Goal: Find specific page/section: Find specific page/section

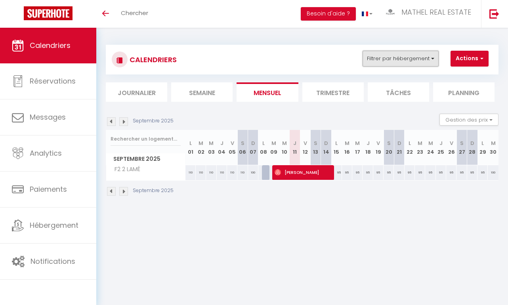
click at [391, 61] on button "Filtrer par hébergement" at bounding box center [401, 59] width 76 height 16
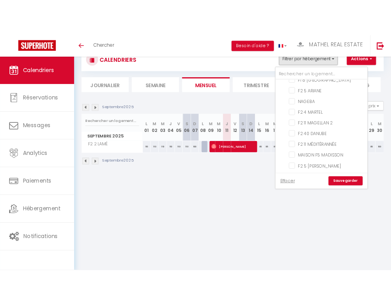
scroll to position [143, 0]
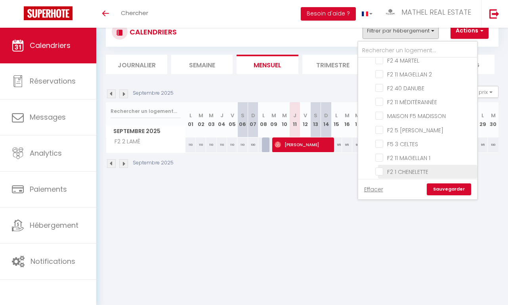
click at [410, 172] on label "F2 1 CHENELETTE" at bounding box center [405, 172] width 45 height 9
click at [410, 172] on input "F2 1 CHENELETTE" at bounding box center [425, 171] width 99 height 8
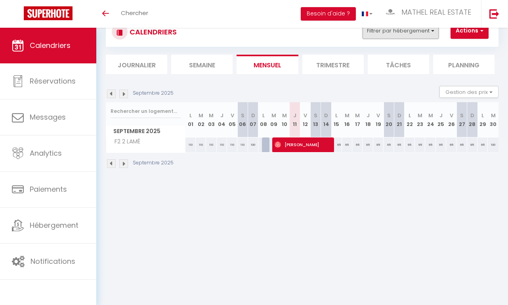
click at [399, 30] on button "Filtrer par hébergement" at bounding box center [401, 31] width 76 height 16
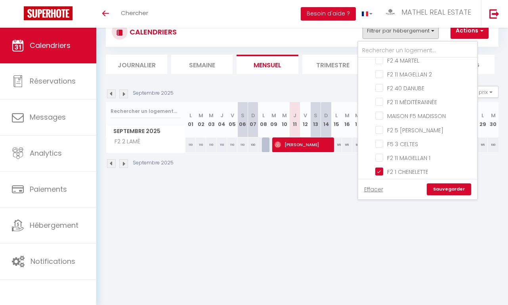
click at [448, 188] on link "Sauvegarder" at bounding box center [449, 190] width 44 height 12
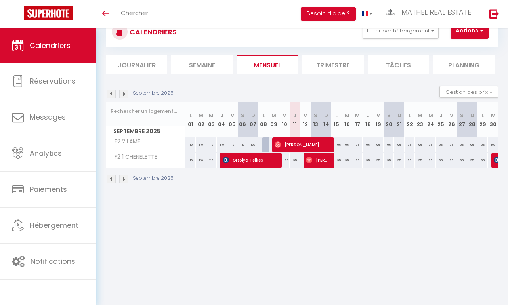
click at [109, 92] on img at bounding box center [111, 94] width 9 height 9
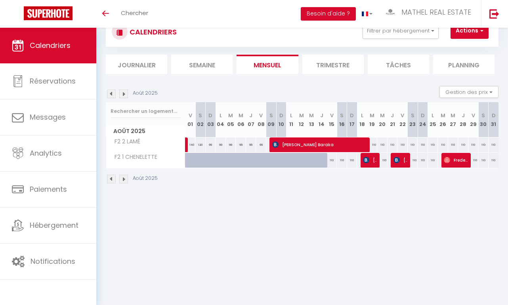
click at [109, 92] on img at bounding box center [111, 94] width 9 height 9
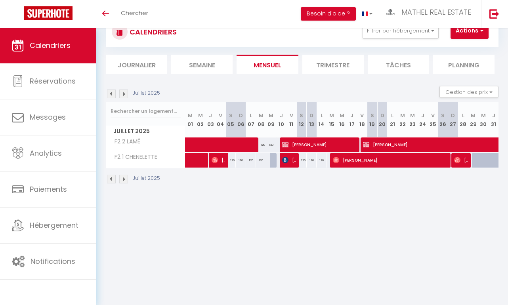
click at [109, 92] on img at bounding box center [111, 94] width 9 height 9
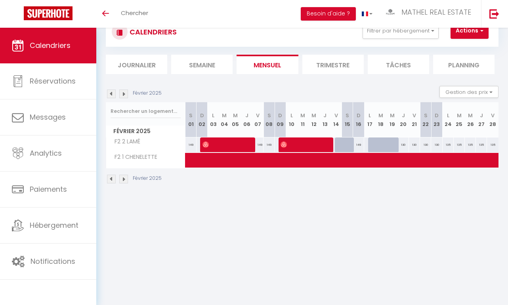
click at [109, 92] on img at bounding box center [111, 94] width 9 height 9
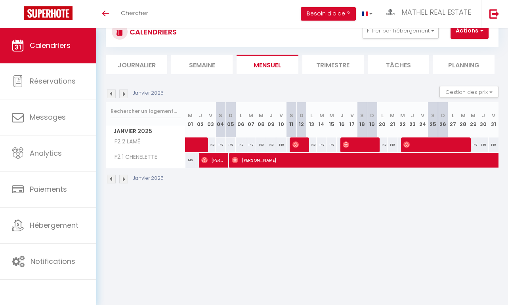
click at [109, 92] on img at bounding box center [111, 94] width 9 height 9
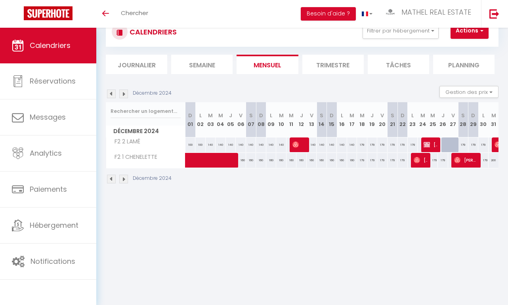
click at [109, 92] on img at bounding box center [111, 94] width 9 height 9
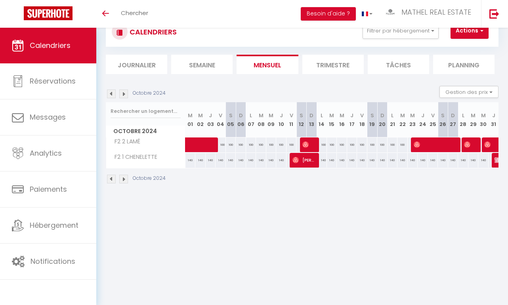
click at [109, 92] on img at bounding box center [111, 94] width 9 height 9
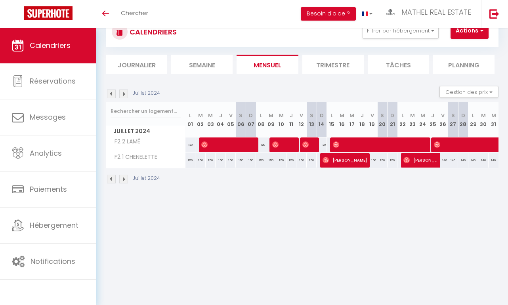
click at [109, 92] on img at bounding box center [111, 94] width 9 height 9
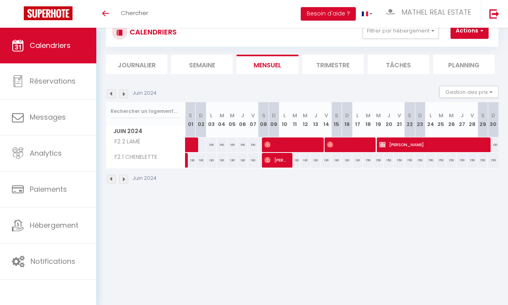
click at [109, 92] on img at bounding box center [111, 94] width 9 height 9
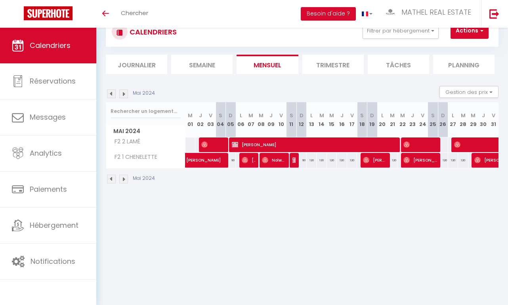
click at [109, 92] on img at bounding box center [111, 94] width 9 height 9
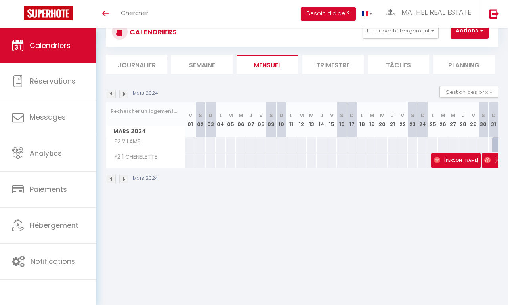
click at [109, 92] on img at bounding box center [111, 94] width 9 height 9
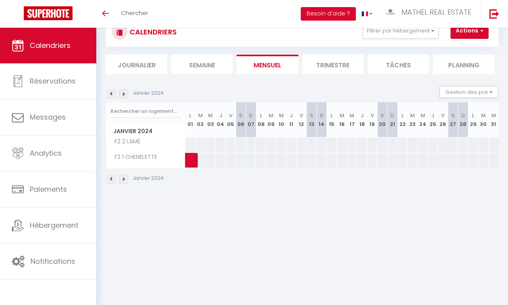
click at [124, 92] on img at bounding box center [123, 94] width 9 height 9
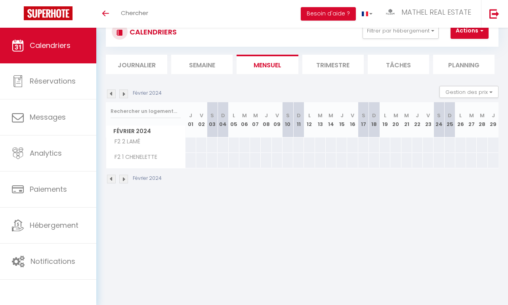
click at [124, 92] on img at bounding box center [123, 94] width 9 height 9
